Goal: Task Accomplishment & Management: Manage account settings

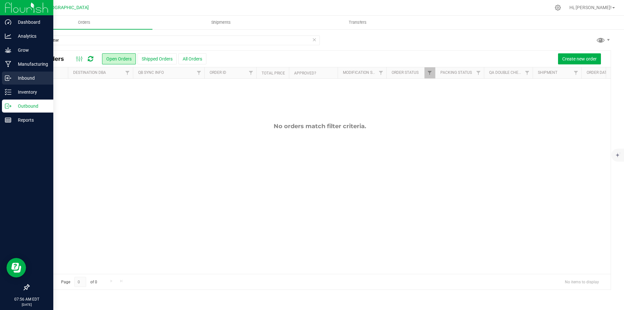
type input "apple fritter"
click at [32, 74] on p "Inbound" at bounding box center [30, 78] width 39 height 8
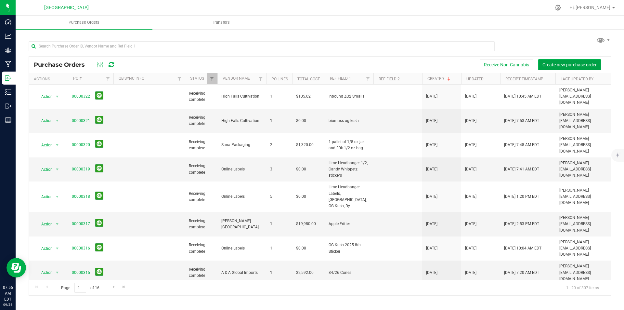
click at [565, 60] on button "Create new purchase order" at bounding box center [570, 64] width 63 height 11
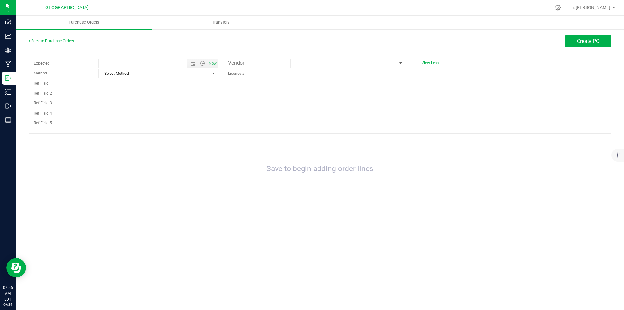
type input "9/24/2025 7:56 AM"
click at [153, 76] on span "Select Method" at bounding box center [154, 73] width 111 height 9
click at [306, 95] on div "Expected 9/24/2025 7:56 AM Now Method Select Method Select Method USPS UPS FedE…" at bounding box center [320, 93] width 583 height 81
click at [323, 63] on span at bounding box center [344, 63] width 106 height 9
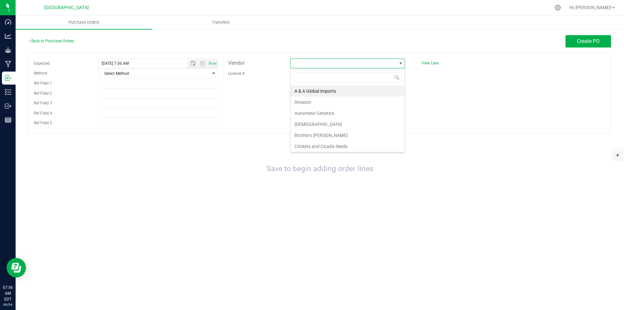
scroll to position [10, 115]
type input "high"
click at [320, 91] on li "High Falls Cultivation" at bounding box center [348, 91] width 114 height 11
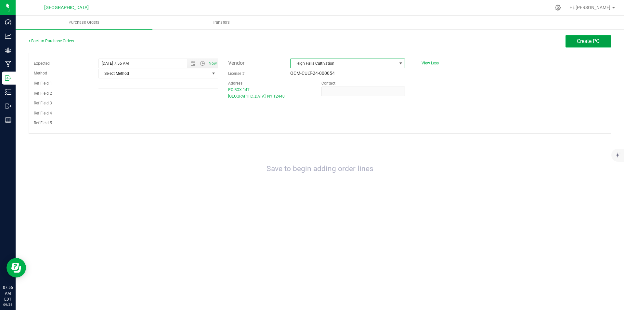
click at [586, 44] on span "Create PO" at bounding box center [588, 41] width 23 height 6
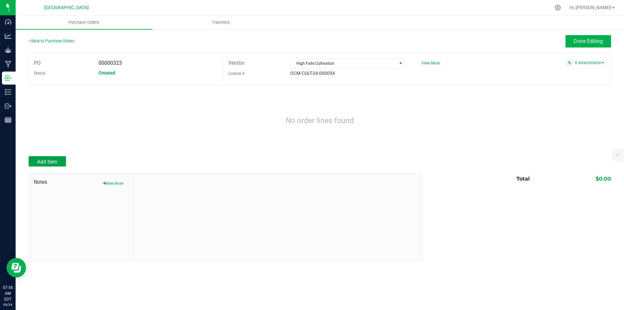
click at [57, 157] on button "Add Item" at bounding box center [47, 161] width 37 height 10
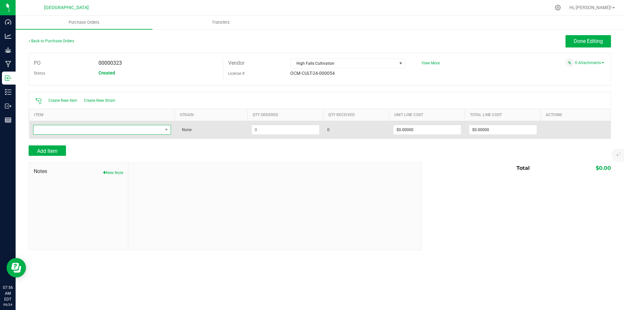
click at [91, 128] on span "NO DATA FOUND" at bounding box center [97, 129] width 129 height 9
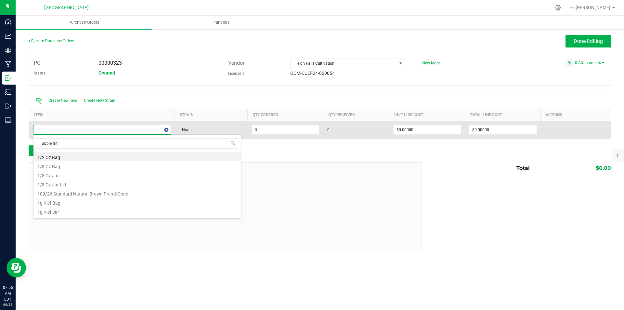
type input "apple fritt"
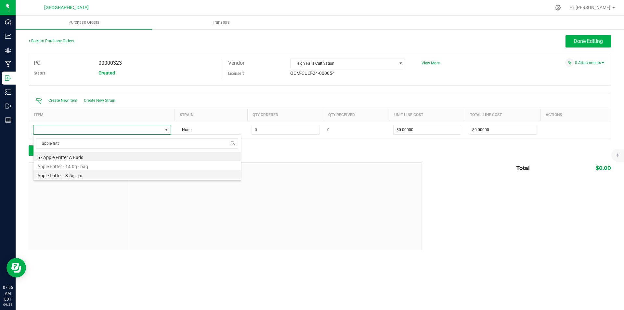
click at [102, 170] on li "Apple Fritter - 3.5g - jar" at bounding box center [136, 174] width 207 height 9
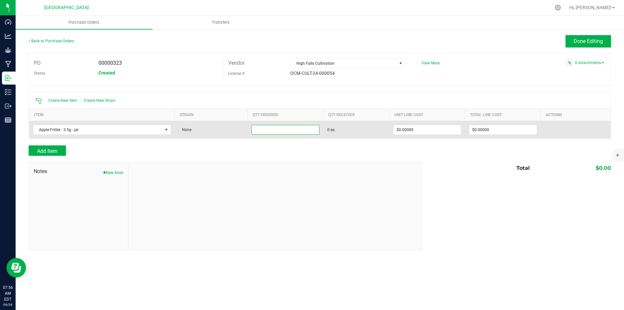
click at [286, 132] on input at bounding box center [285, 129] width 67 height 9
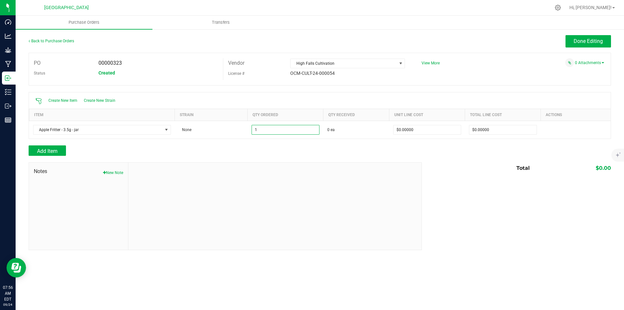
type input "1 ea"
click at [449, 167] on div "Total $0.00" at bounding box center [514, 168] width 194 height 12
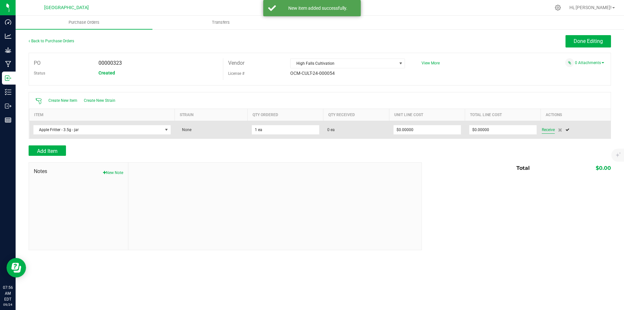
click at [553, 129] on span "Receive" at bounding box center [548, 130] width 13 height 8
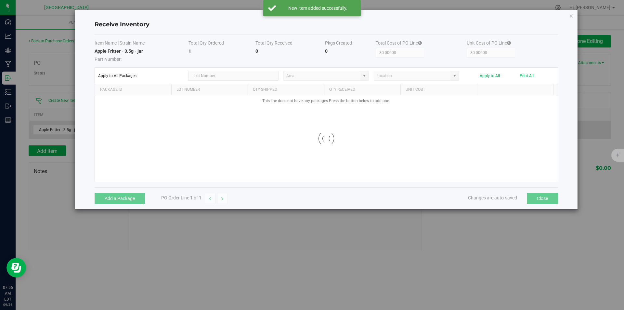
type input "Snapple - Inventory"
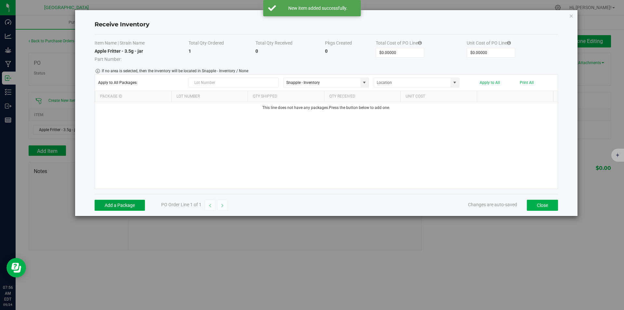
click at [134, 204] on button "Add a Package" at bounding box center [120, 205] width 50 height 11
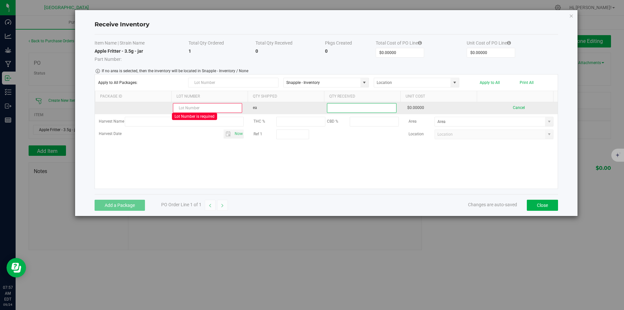
click at [338, 108] on input at bounding box center [361, 107] width 69 height 9
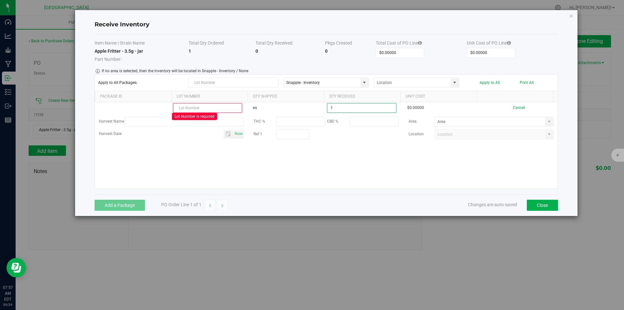
type input "1 ea"
click at [284, 159] on div "Lot Number is required ea 1 ea $0.00000 Cancel Harvest Name THC % CBD % Area Ha…" at bounding box center [326, 145] width 463 height 86
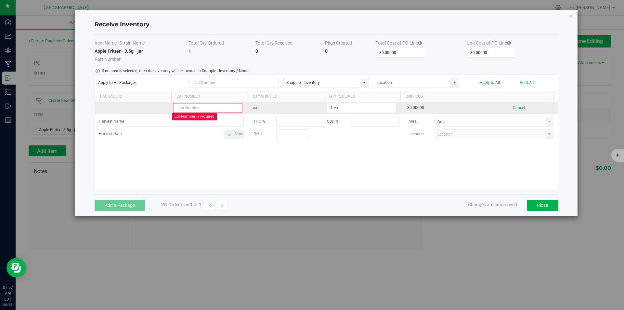
click at [193, 108] on input "text" at bounding box center [207, 108] width 69 height 10
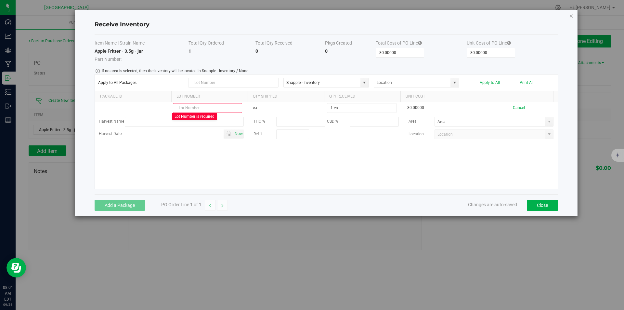
click at [569, 14] on icon "Close modal" at bounding box center [571, 16] width 5 height 8
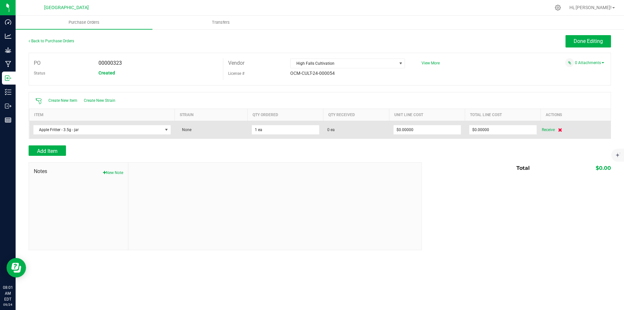
click at [561, 130] on icon at bounding box center [560, 130] width 4 height 4
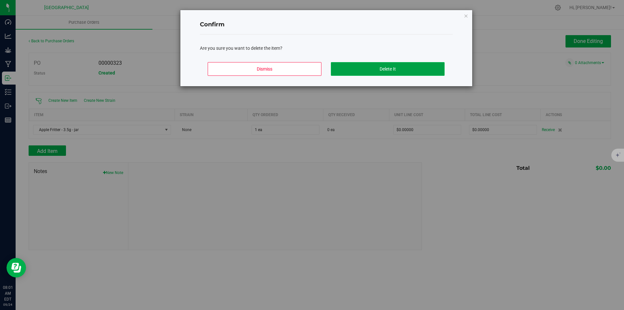
click at [380, 73] on button "Delete It" at bounding box center [388, 69] width 114 height 14
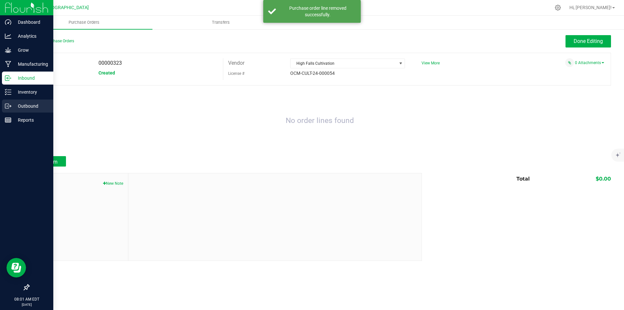
click at [8, 106] on icon at bounding box center [8, 106] width 7 height 7
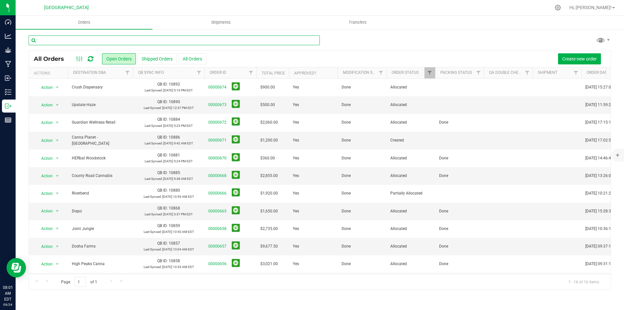
click at [142, 37] on input "text" at bounding box center [174, 40] width 291 height 10
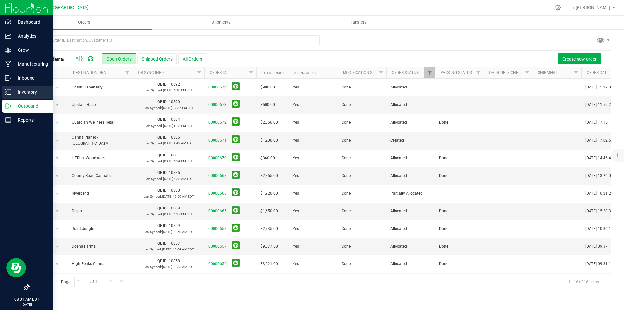
click at [10, 86] on div "Inventory" at bounding box center [27, 92] width 51 height 13
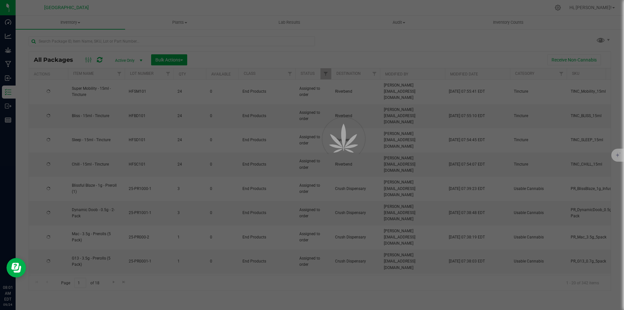
click at [112, 43] on div at bounding box center [312, 155] width 624 height 310
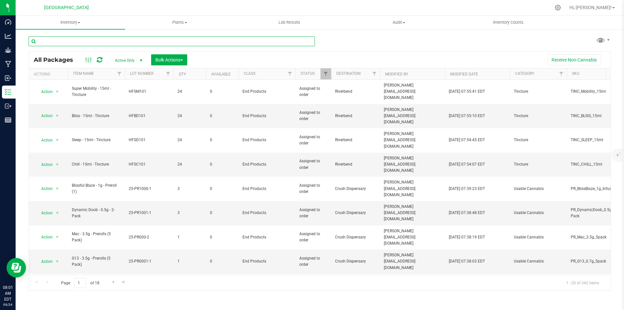
click at [112, 43] on input "text" at bounding box center [172, 41] width 286 height 10
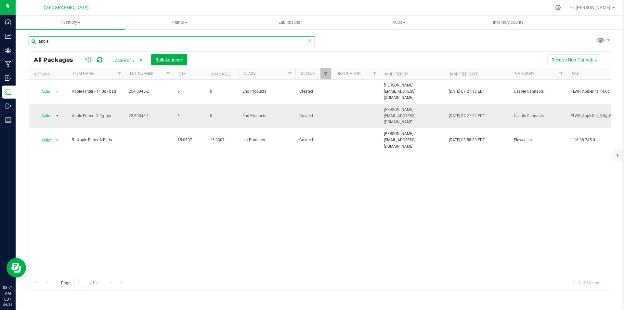
type input "apple"
click at [39, 111] on span "Action" at bounding box center [44, 115] width 18 height 9
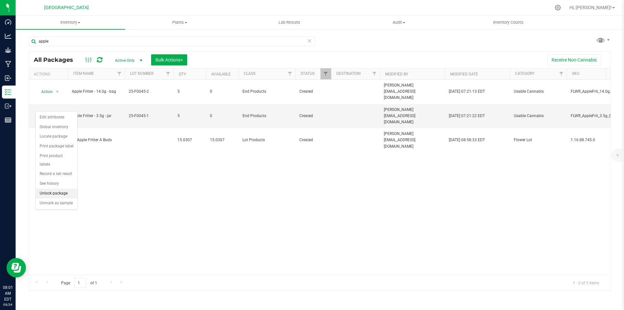
click at [62, 189] on li "Unlock package" at bounding box center [57, 194] width 42 height 10
click at [41, 111] on span "Action" at bounding box center [44, 115] width 18 height 9
click at [51, 168] on li "Lock package" at bounding box center [57, 166] width 42 height 10
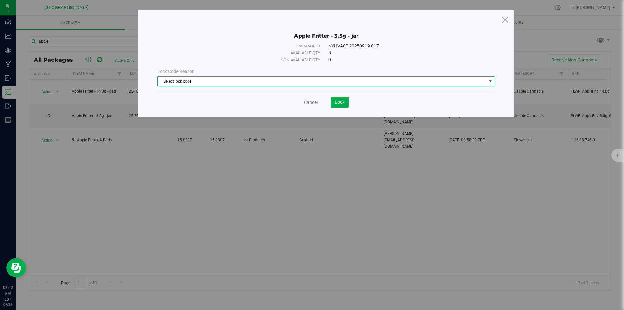
click at [269, 78] on span "Select lock code" at bounding box center [322, 81] width 329 height 9
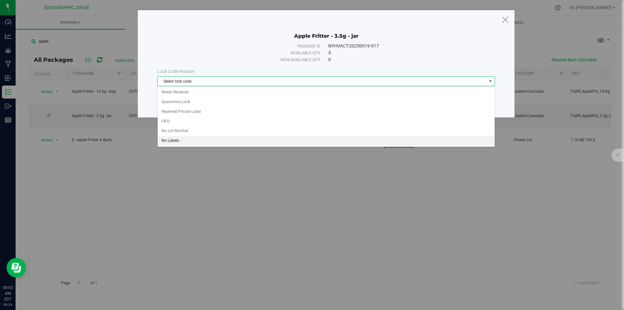
click at [199, 139] on li "No Labels" at bounding box center [326, 141] width 337 height 10
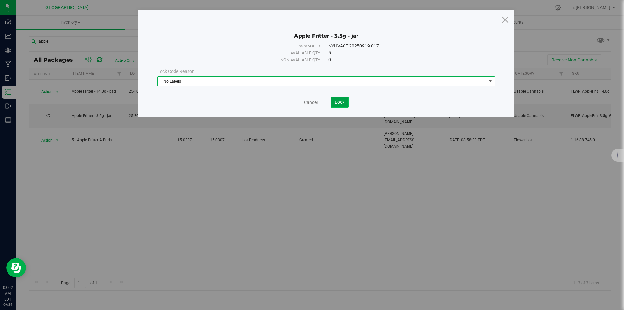
click at [331, 101] on button "Lock" at bounding box center [340, 102] width 18 height 11
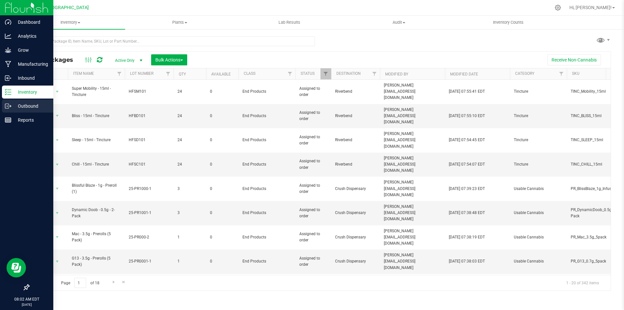
click at [8, 106] on icon at bounding box center [8, 106] width 7 height 7
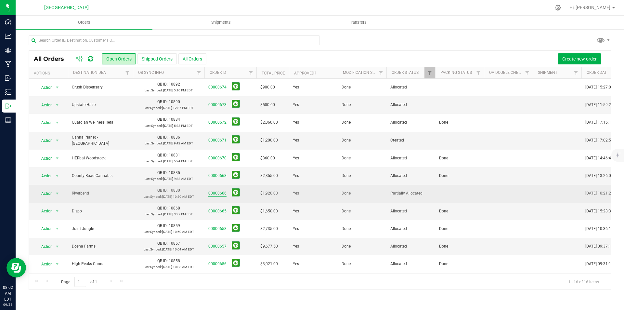
click at [214, 192] on link "00000666" at bounding box center [217, 193] width 18 height 6
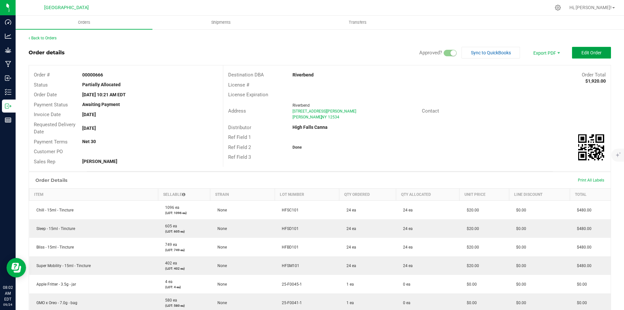
click at [592, 48] on button "Edit Order" at bounding box center [591, 53] width 39 height 12
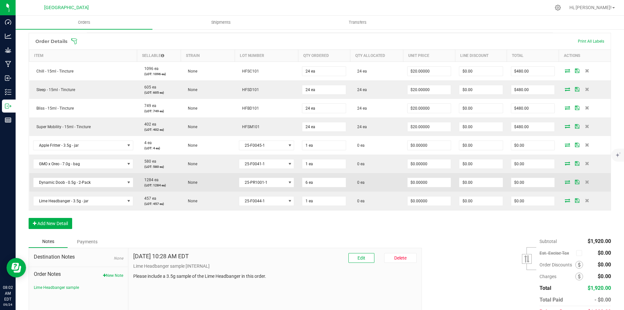
scroll to position [154, 0]
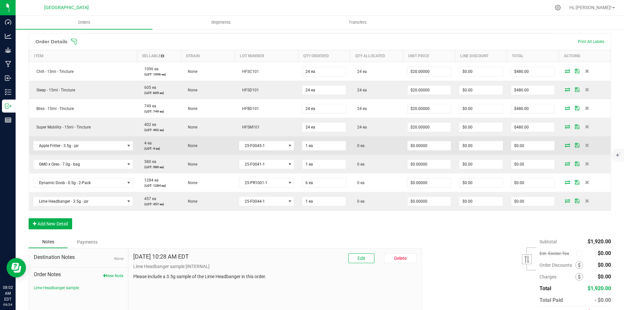
click at [565, 144] on icon at bounding box center [567, 145] width 5 height 4
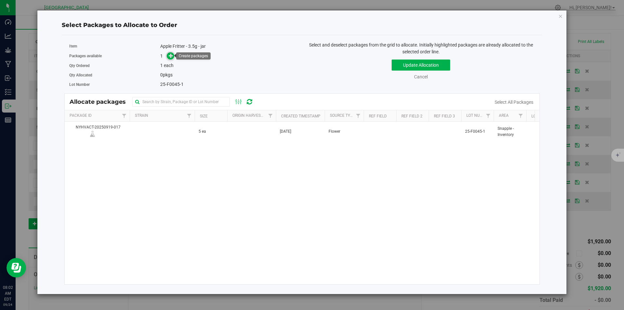
click at [173, 57] on icon at bounding box center [171, 55] width 5 height 5
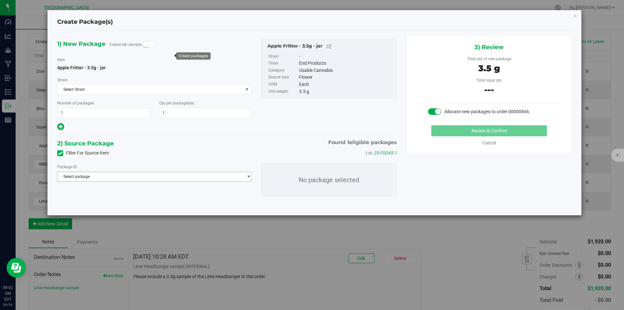
click at [177, 178] on span "Select package" at bounding box center [150, 176] width 185 height 9
click at [139, 206] on span "( Apple Fritter - 3.5g - jar )" at bounding box center [129, 203] width 44 height 5
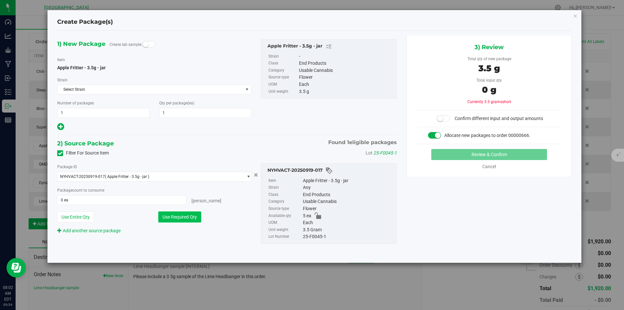
click at [168, 217] on button "Use Required Qty" at bounding box center [179, 216] width 43 height 11
type input "1 ea"
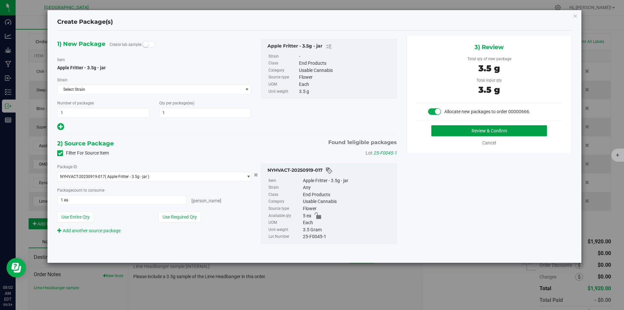
click at [498, 129] on button "Review & Confirm" at bounding box center [490, 130] width 116 height 11
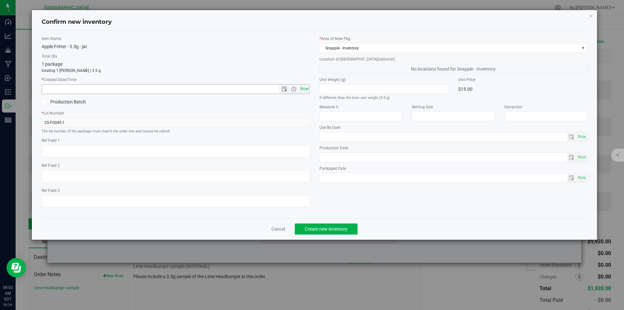
click at [302, 87] on span "Now" at bounding box center [304, 88] width 11 height 9
type input "[DATE] 8:02 AM"
click at [345, 226] on span "Create new inventory" at bounding box center [326, 228] width 43 height 5
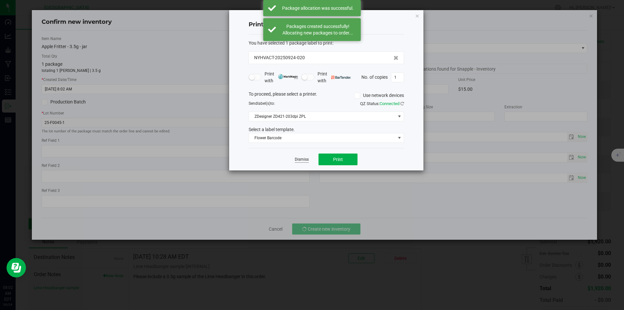
click at [302, 157] on link "Dismiss" at bounding box center [302, 160] width 14 height 6
